Goal: Information Seeking & Learning: Learn about a topic

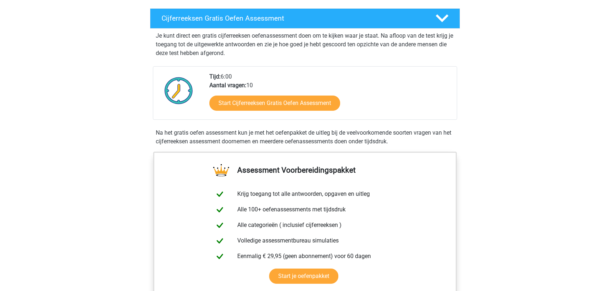
scroll to position [109, 0]
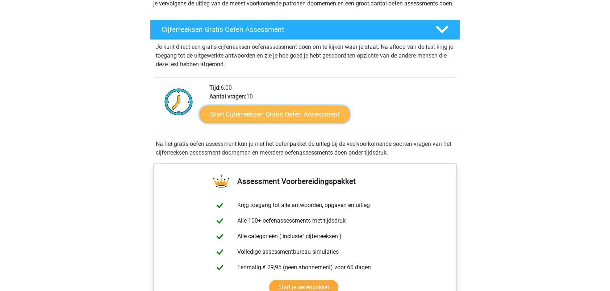
click at [234, 122] on link "Start Cijferreeksen Gratis Oefen Assessment" at bounding box center [275, 113] width 150 height 17
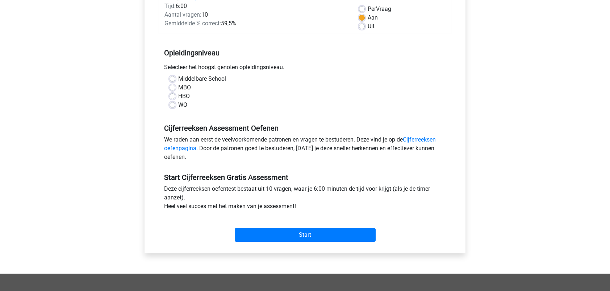
scroll to position [109, 0]
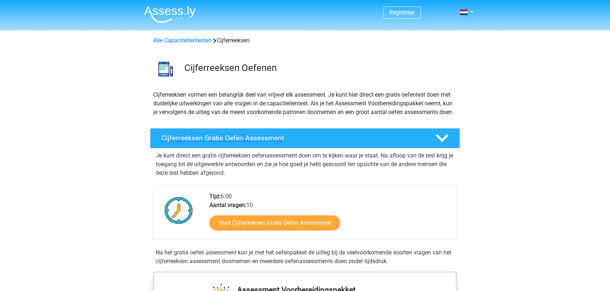
click at [206, 142] on h4 "Cijferreeksen Gratis Oefen Assessment" at bounding box center [293, 138] width 262 height 8
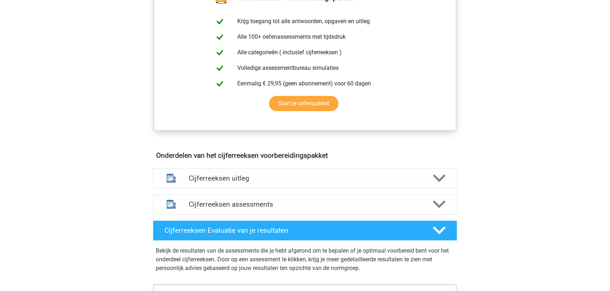
scroll to position [72, 0]
